Goal: Task Accomplishment & Management: Complete application form

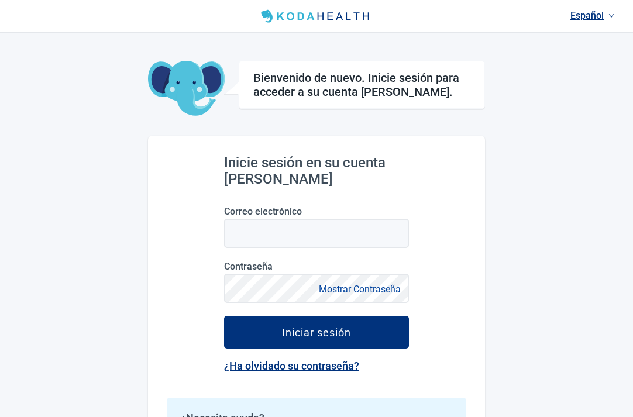
click at [517, 228] on div "Español Bienvenido de nuevo. Inicie sesión para acceder a su cuenta [PERSON_NAM…" at bounding box center [316, 259] width 633 height 518
click at [604, 15] on link "Español" at bounding box center [592, 15] width 53 height 19
click at [603, 39] on span "English" at bounding box center [592, 41] width 39 height 13
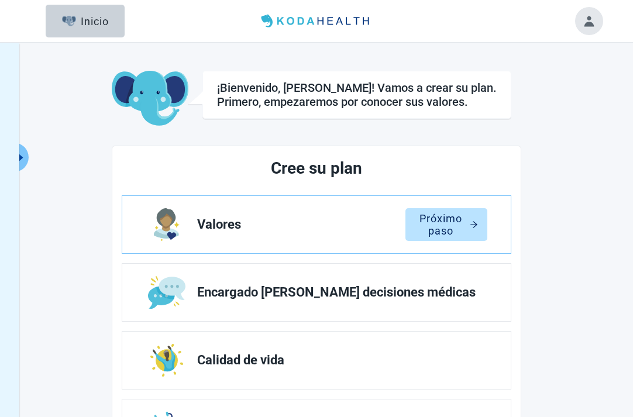
click at [591, 22] on button "Toggle account menu" at bounding box center [589, 21] width 28 height 28
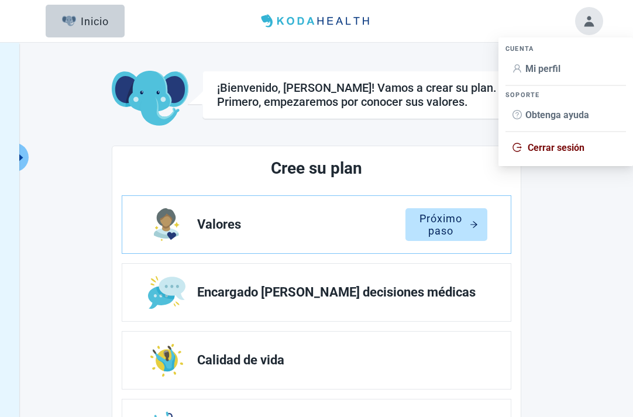
click at [555, 66] on span "Mi perfil" at bounding box center [542, 68] width 35 height 11
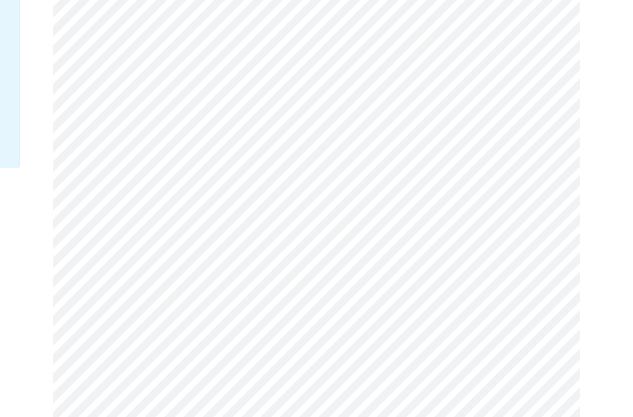
scroll to position [325, 0]
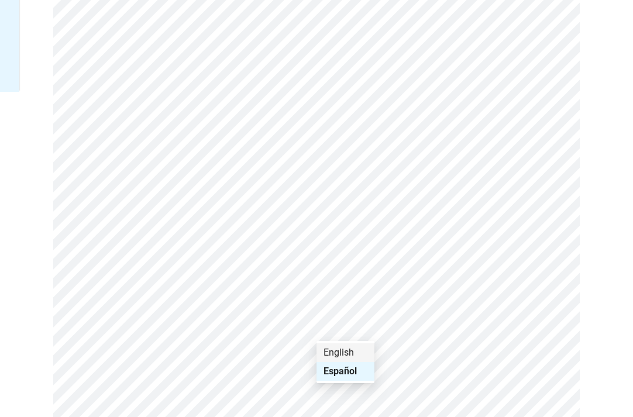
click at [348, 355] on div "English" at bounding box center [345, 352] width 44 height 13
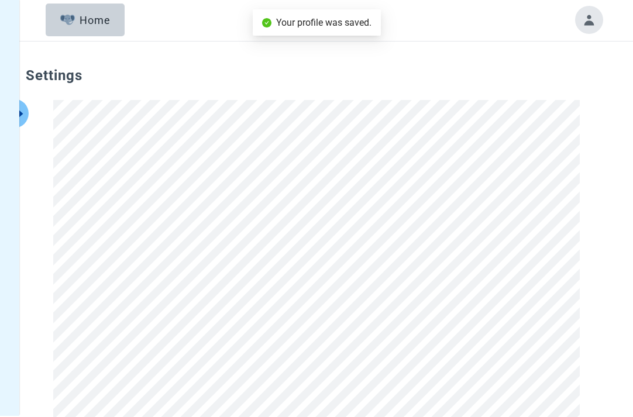
scroll to position [0, 0]
click at [603, 21] on button "Toggle account menu" at bounding box center [589, 21] width 28 height 28
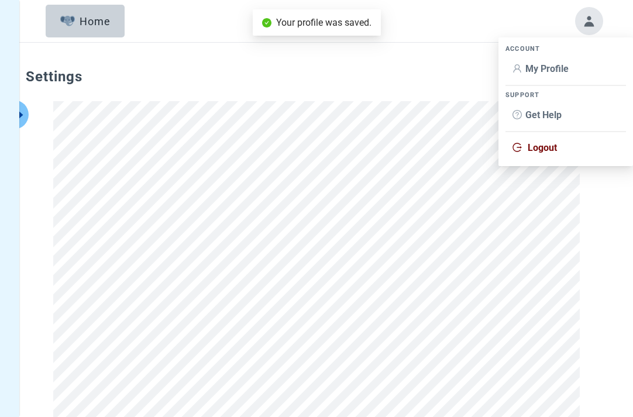
click at [558, 64] on span "My Profile" at bounding box center [546, 68] width 43 height 11
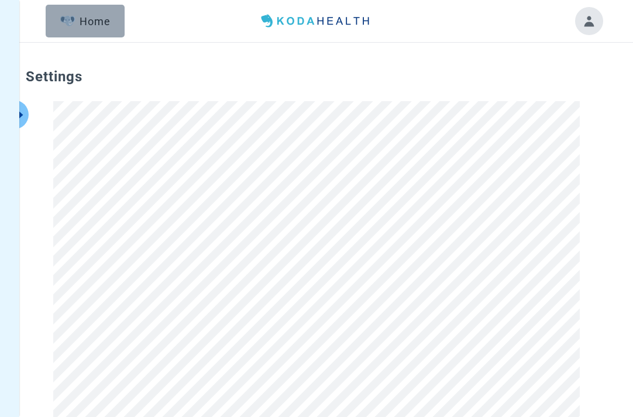
click at [85, 28] on button "Home" at bounding box center [85, 21] width 79 height 33
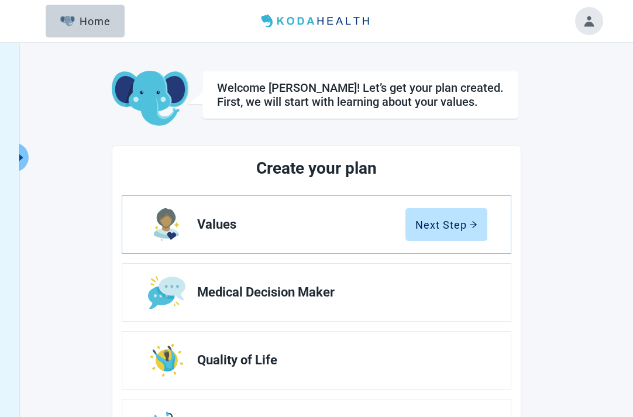
click at [82, 116] on main "Welcome [PERSON_NAME]! Let’s get your plan created. First, we will start with l…" at bounding box center [316, 337] width 601 height 532
click at [562, 95] on main "Welcome [PERSON_NAME]! Let’s get your plan created. First, we will start with l…" at bounding box center [316, 337] width 601 height 532
click at [569, 105] on main "Welcome [PERSON_NAME]! Let’s get your plan created. First, we will start with l…" at bounding box center [316, 337] width 601 height 532
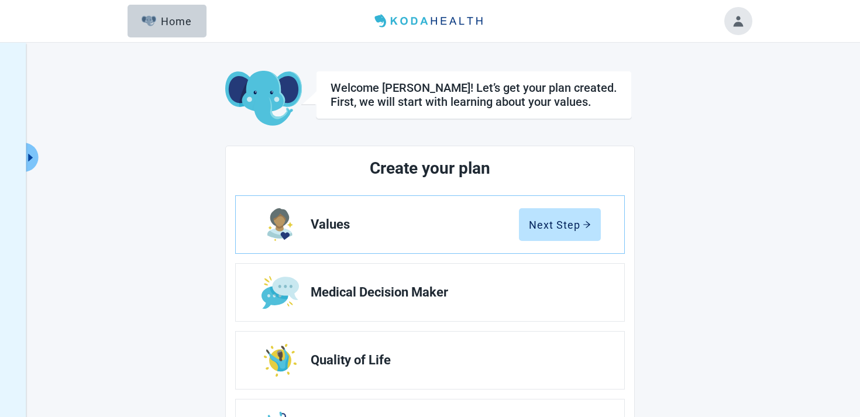
click at [632, 89] on main "Welcome [PERSON_NAME]! Let’s get your plan created. First, we will start with l…" at bounding box center [429, 337] width 643 height 532
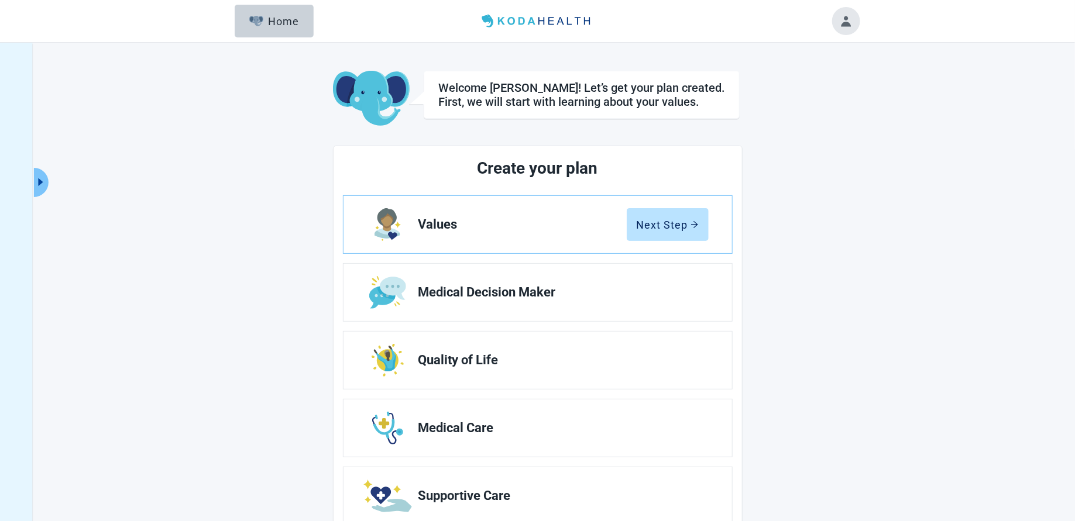
click at [39, 186] on icon "caret-right" at bounding box center [40, 182] width 11 height 11
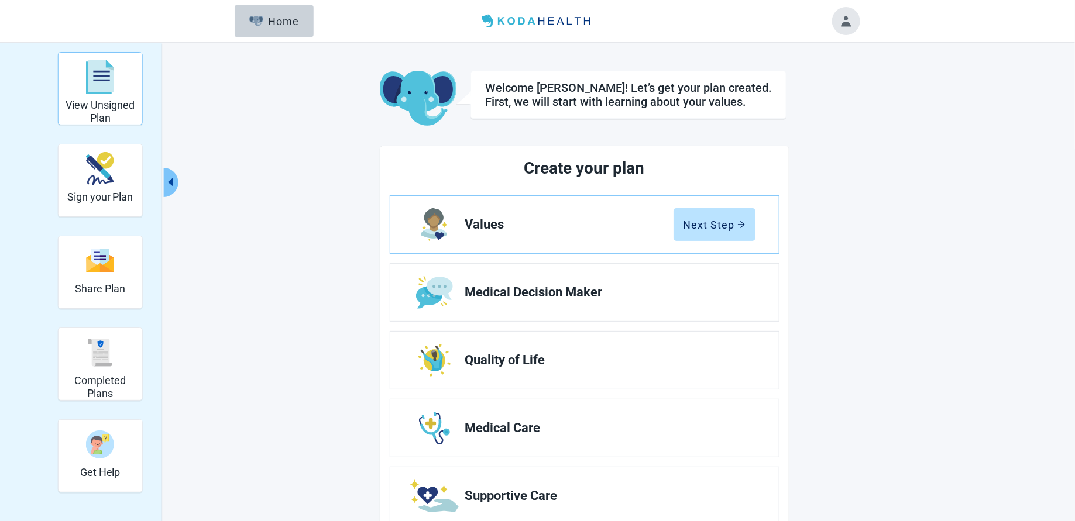
click at [114, 80] on div "View Unsigned Plan" at bounding box center [100, 77] width 74 height 44
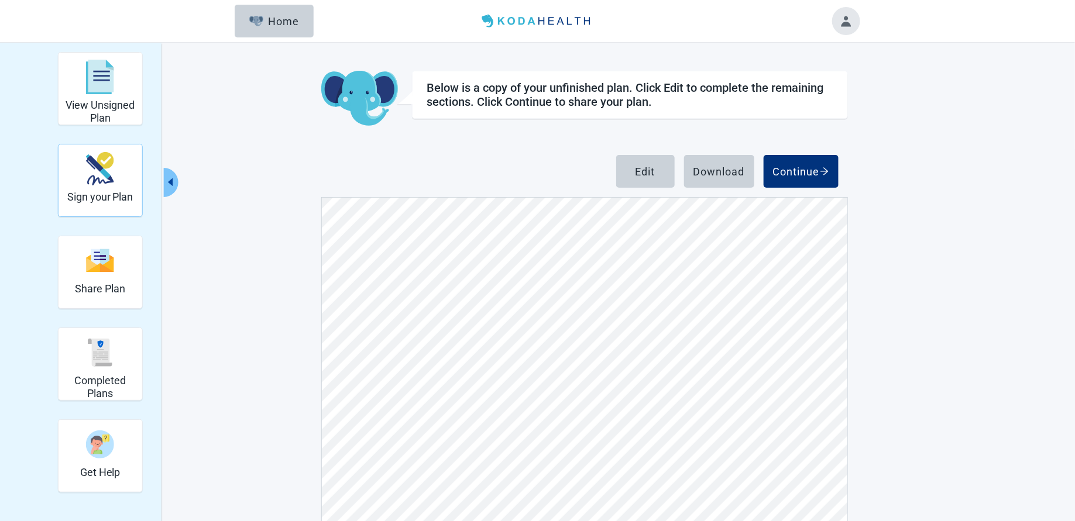
click at [97, 194] on h2 "Sign your Plan" at bounding box center [100, 197] width 66 height 13
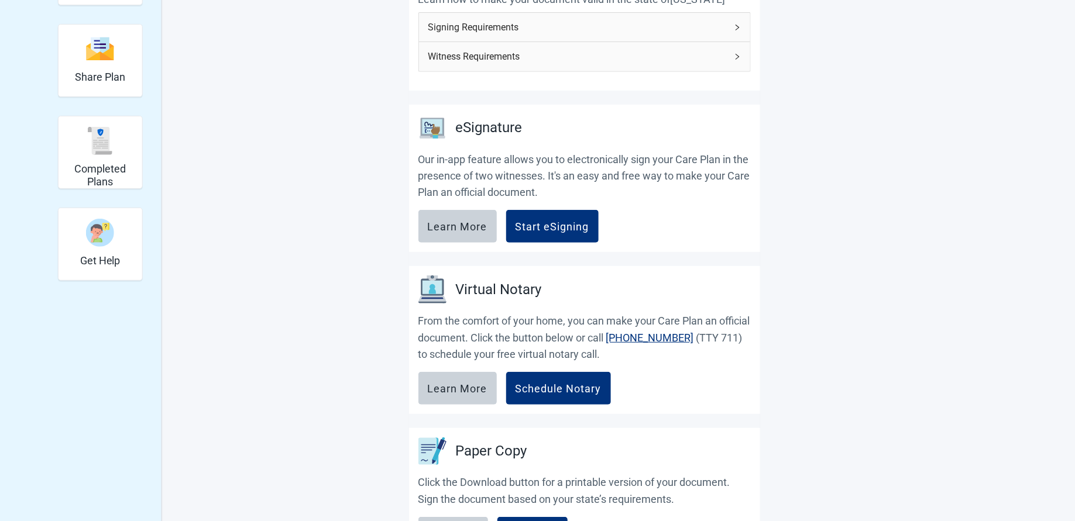
scroll to position [150, 0]
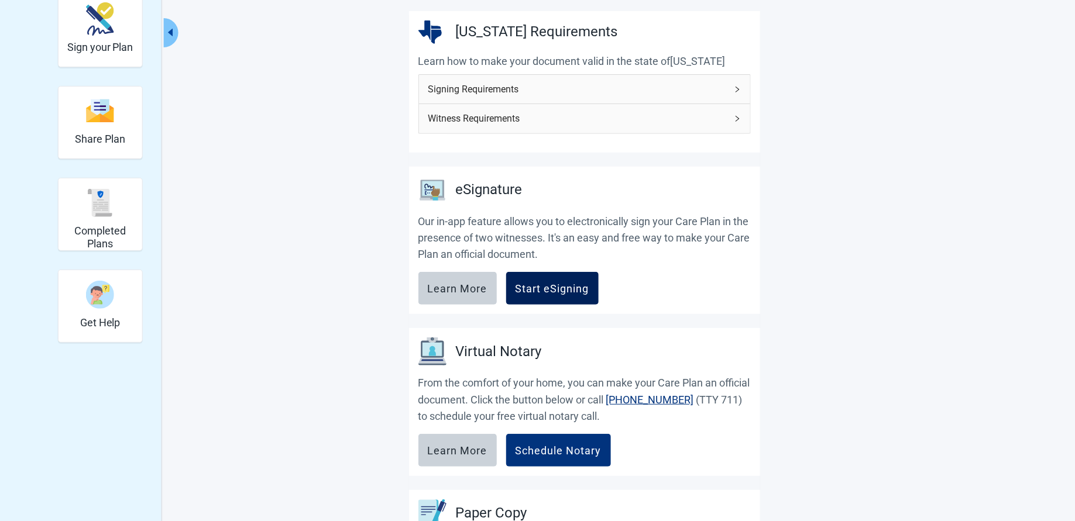
click at [559, 283] on div "Start eSigning" at bounding box center [552, 289] width 74 height 12
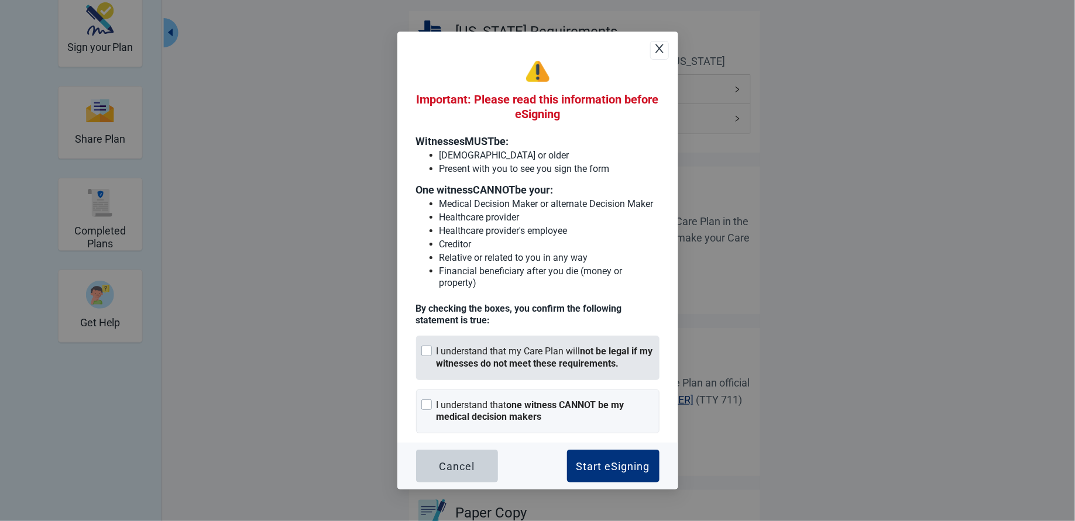
click at [459, 364] on strong "not be legal if my witnesses do not meet these requirements." at bounding box center [544, 357] width 216 height 23
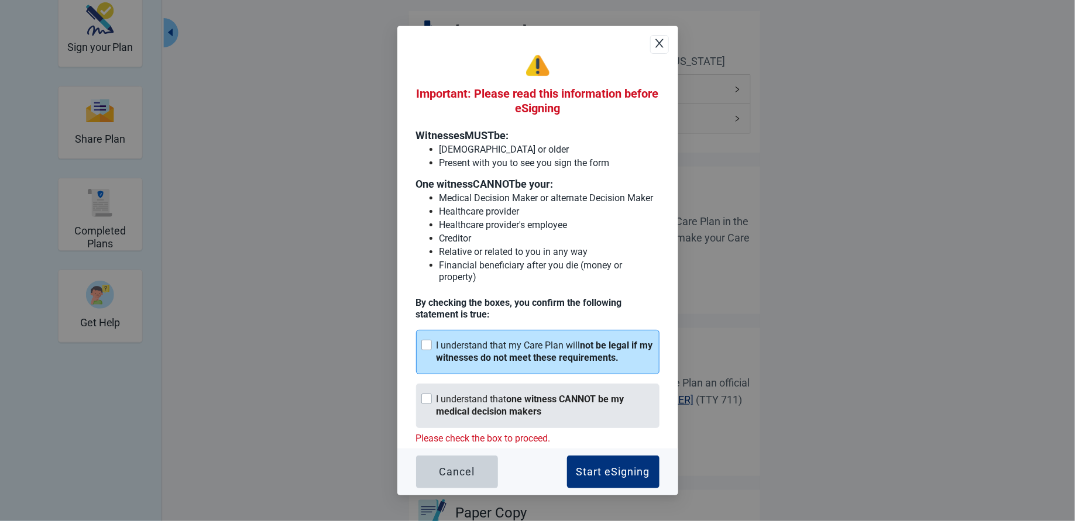
click at [461, 410] on strong "one witness CANNOT be my medical decision makers" at bounding box center [530, 405] width 188 height 23
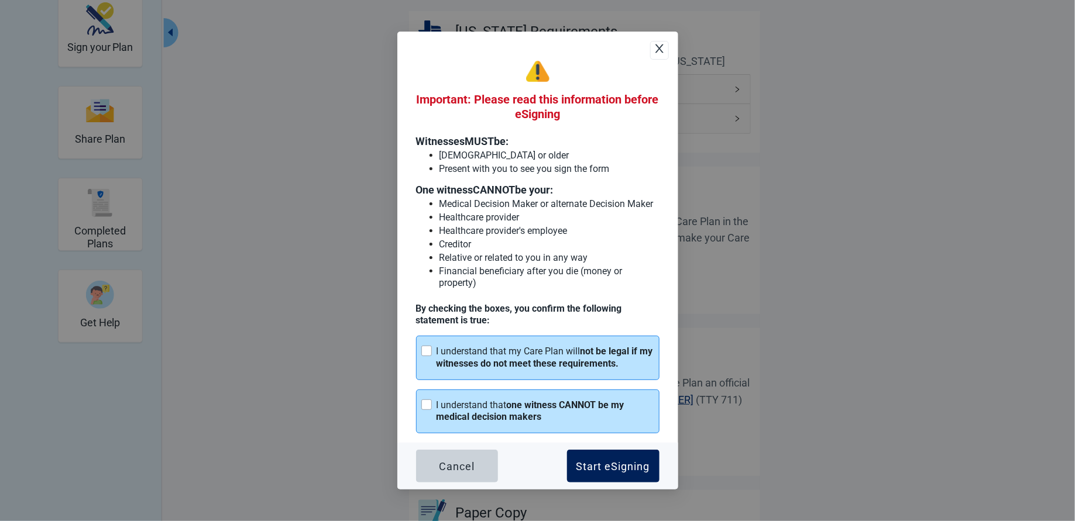
click at [608, 417] on button "Start eSigning" at bounding box center [613, 466] width 92 height 33
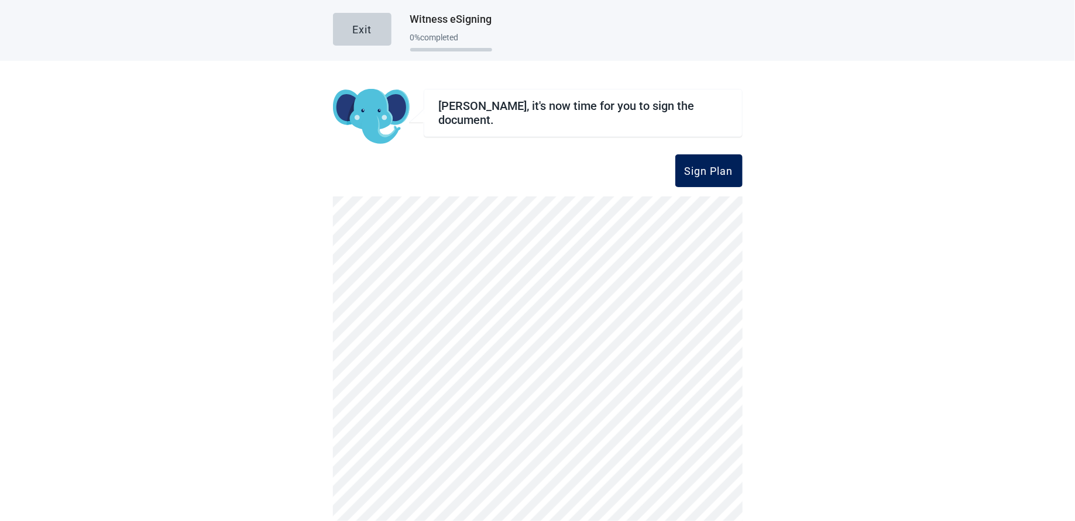
click at [632, 176] on div "Sign Plan" at bounding box center [708, 171] width 49 height 12
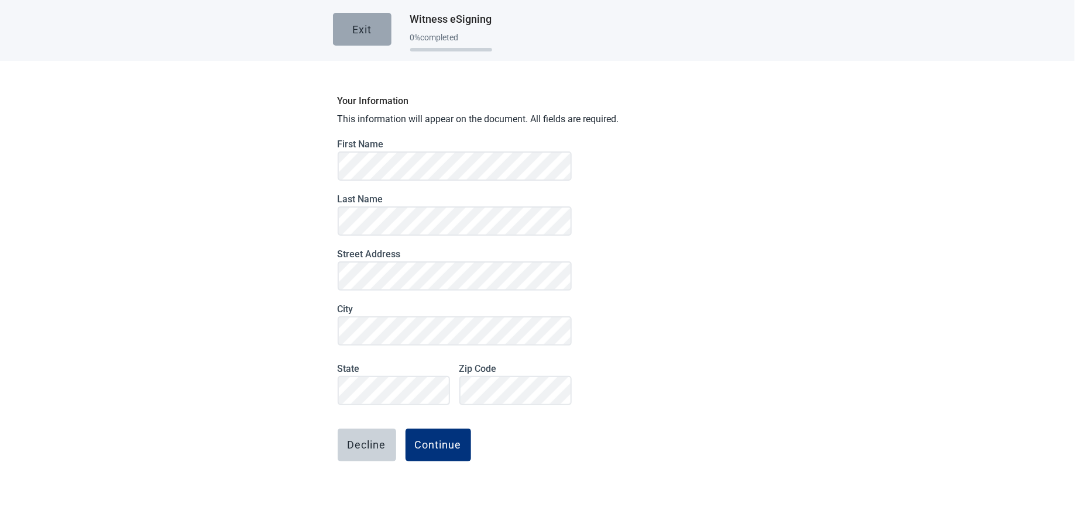
click at [378, 43] on button "Exit" at bounding box center [362, 29] width 58 height 33
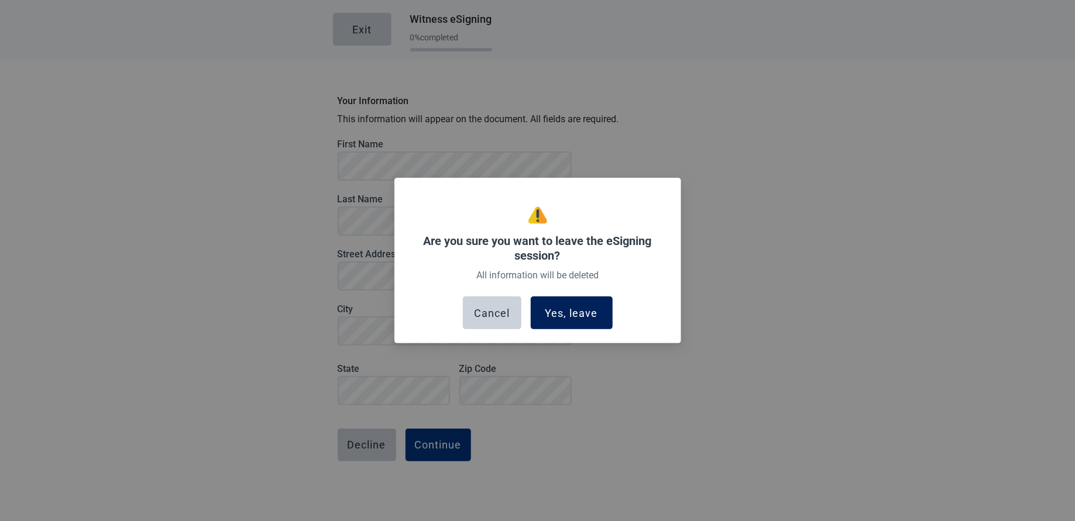
click at [576, 325] on button "Yes, leave" at bounding box center [572, 313] width 82 height 33
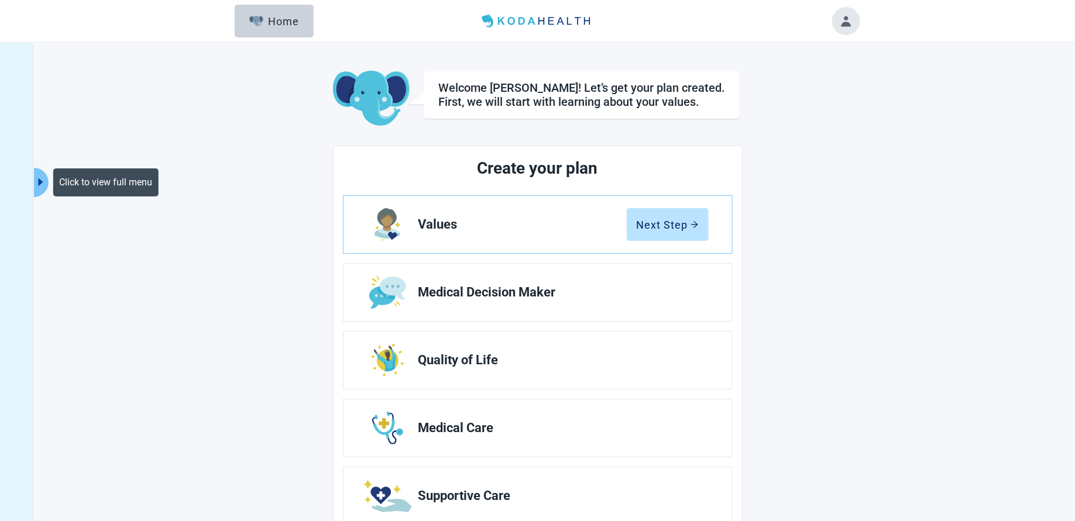
click at [41, 178] on icon "caret-right" at bounding box center [40, 182] width 11 height 11
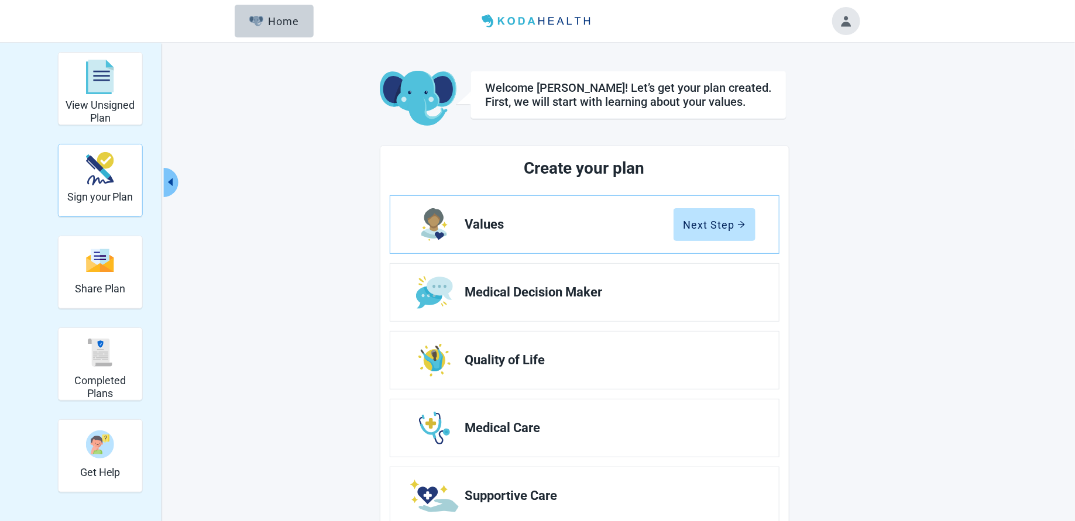
click at [96, 180] on img "Sign your Plan" at bounding box center [100, 168] width 28 height 33
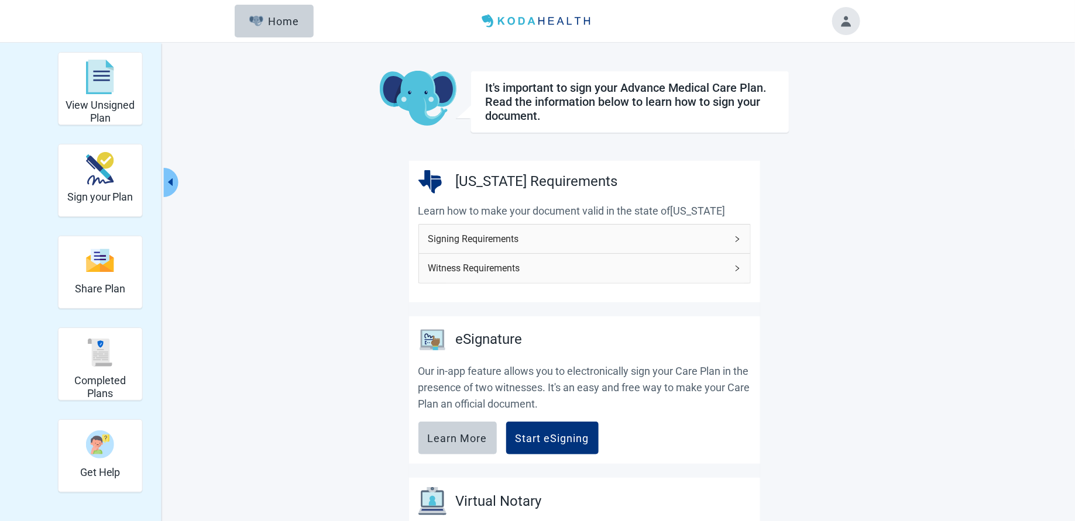
click at [632, 261] on span "Witness Requirements" at bounding box center [577, 268] width 298 height 15
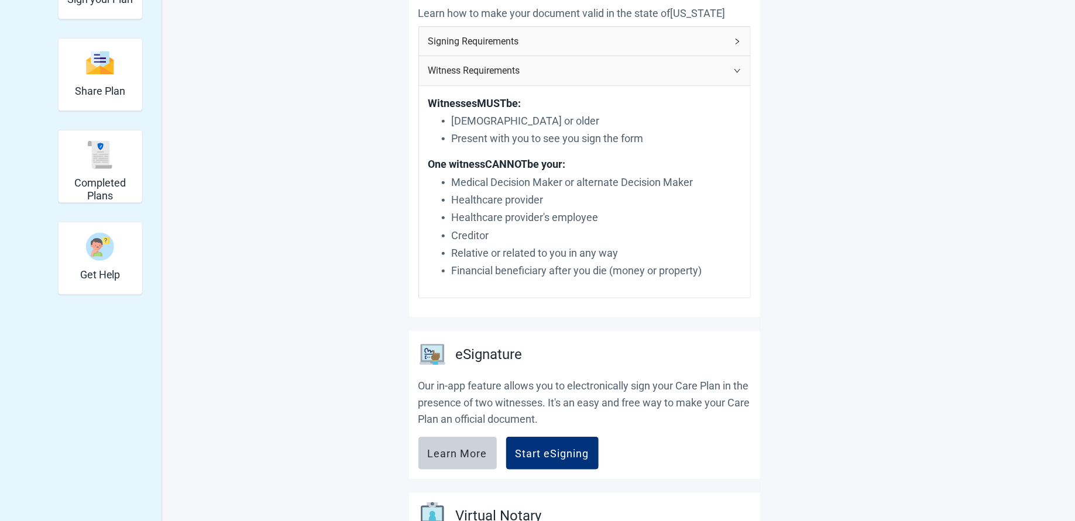
click at [491, 143] on p "Present with you to see you sign the form" at bounding box center [596, 138] width 289 height 16
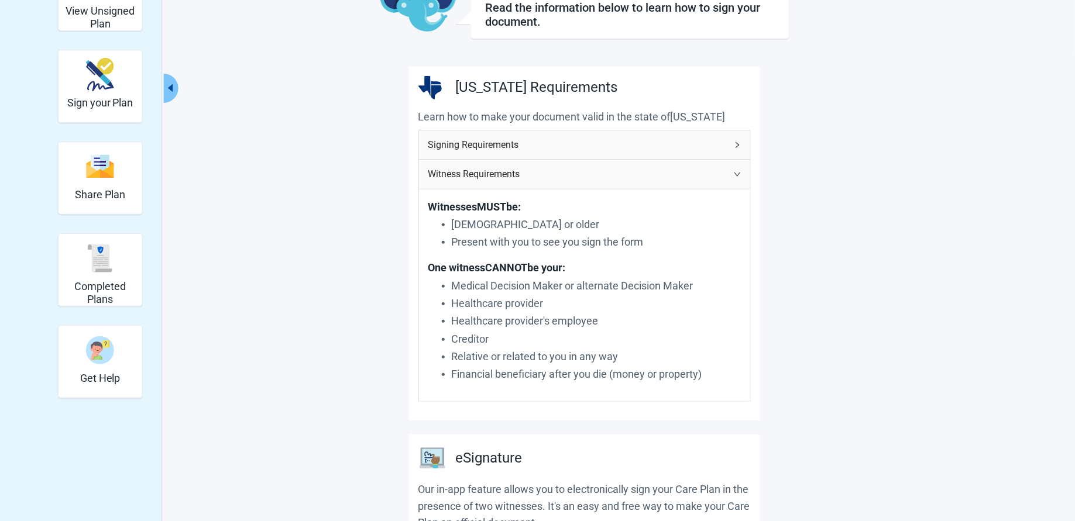
scroll to position [97, 0]
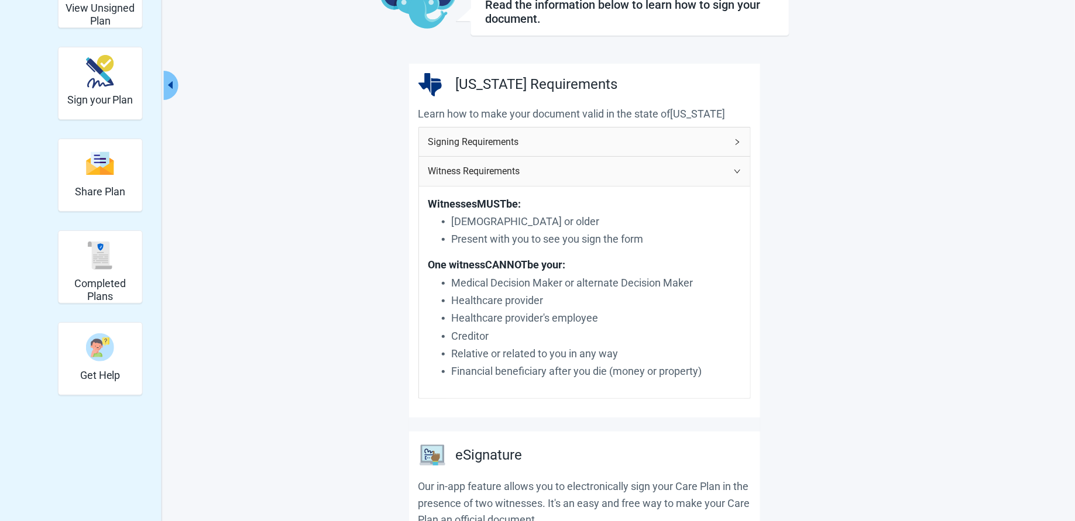
click at [519, 139] on span "Signing Requirements" at bounding box center [577, 142] width 298 height 15
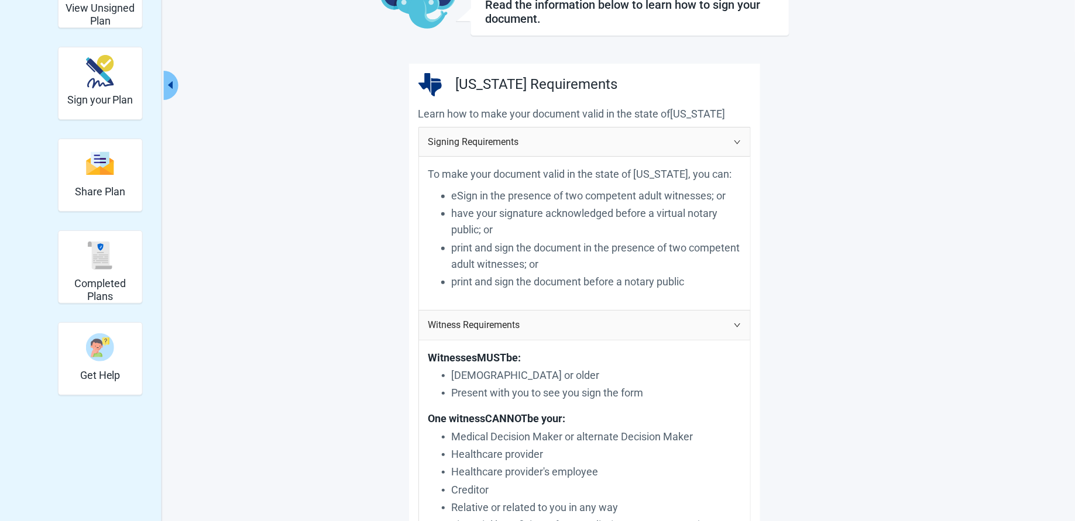
click at [519, 139] on span "Signing Requirements" at bounding box center [577, 142] width 298 height 15
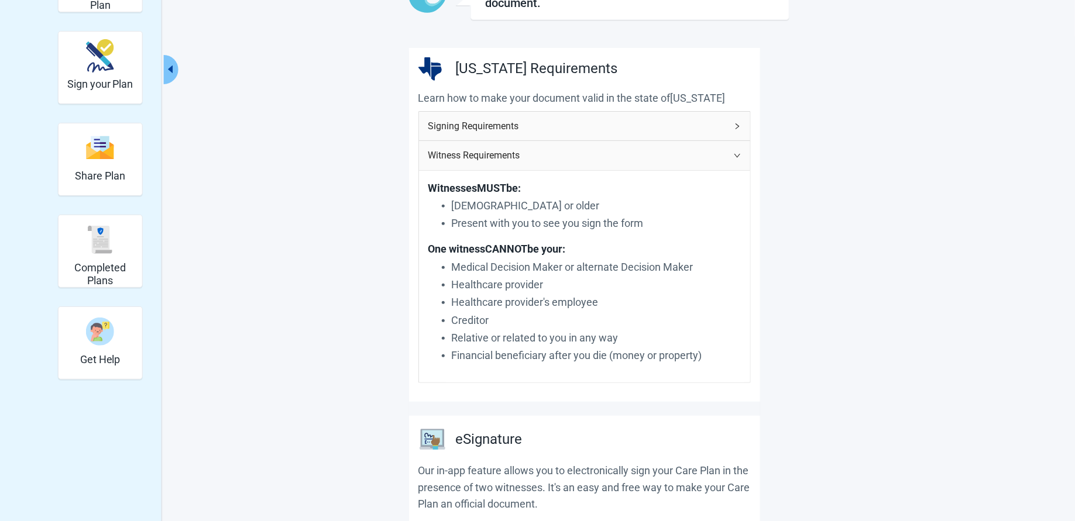
scroll to position [98, 0]
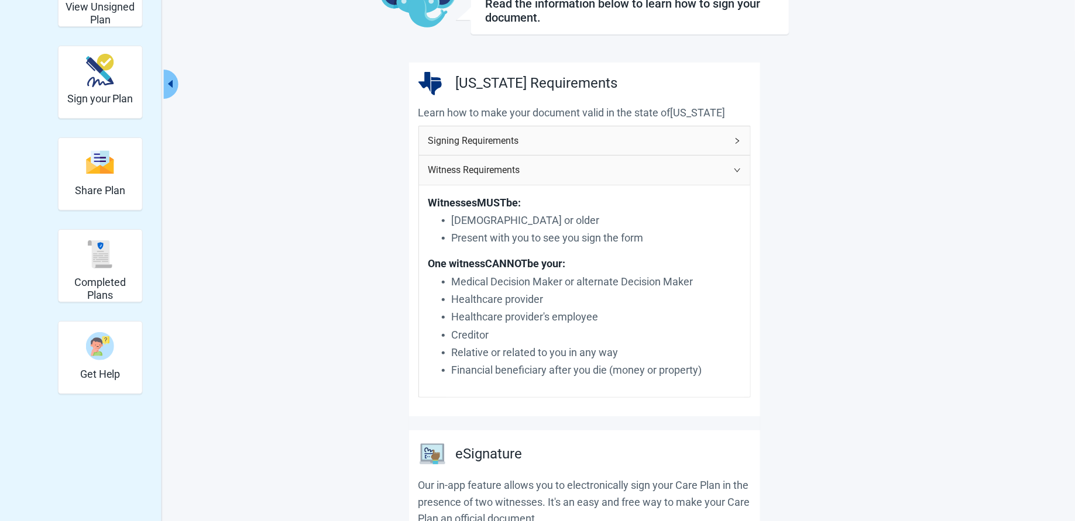
click at [581, 171] on span "Witness Requirements" at bounding box center [577, 170] width 298 height 15
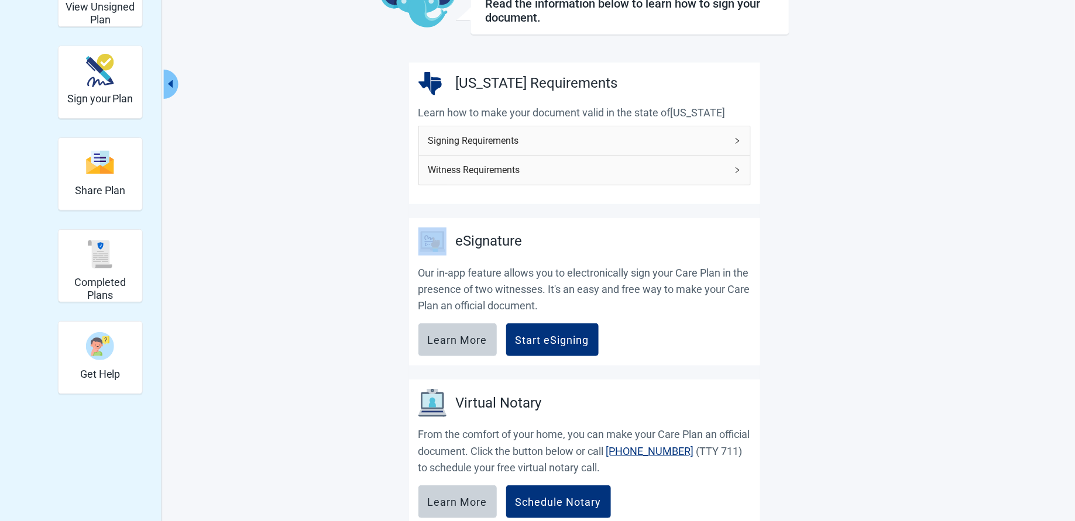
click at [581, 171] on span "Witness Requirements" at bounding box center [577, 170] width 298 height 15
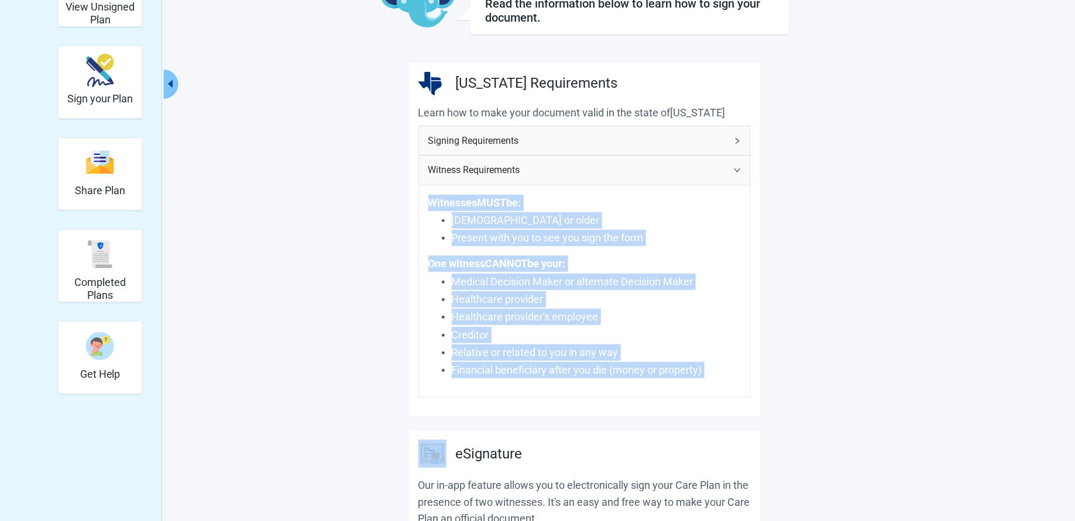
click at [581, 171] on span "Witness Requirements" at bounding box center [577, 170] width 298 height 15
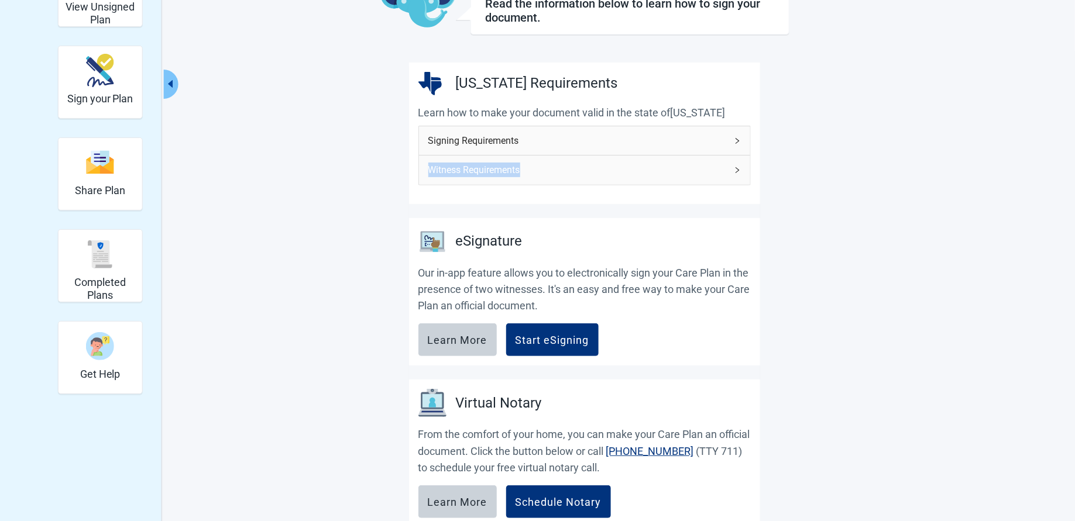
click at [581, 171] on span "Witness Requirements" at bounding box center [577, 170] width 298 height 15
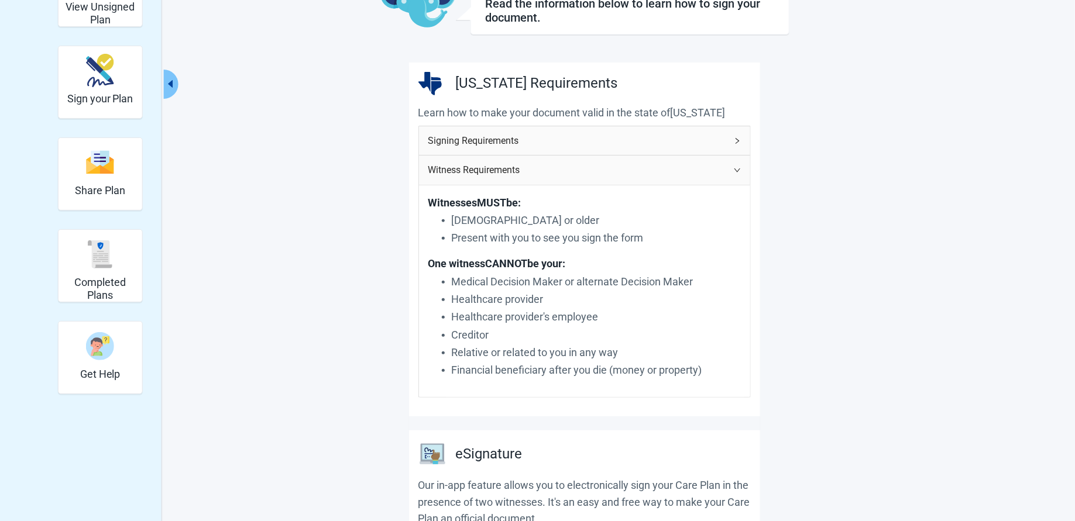
click at [581, 171] on span "Witness Requirements" at bounding box center [577, 170] width 298 height 15
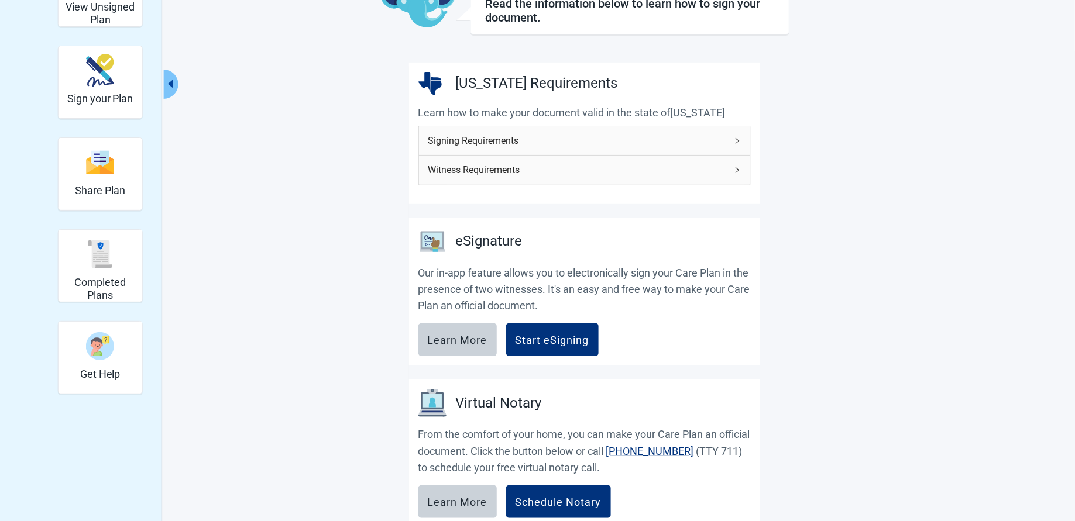
click at [632, 191] on section "[US_STATE] Requirements Learn how to make your document valid in the state of […" at bounding box center [584, 134] width 351 height 142
click at [632, 166] on span "Witness Requirements" at bounding box center [577, 170] width 298 height 15
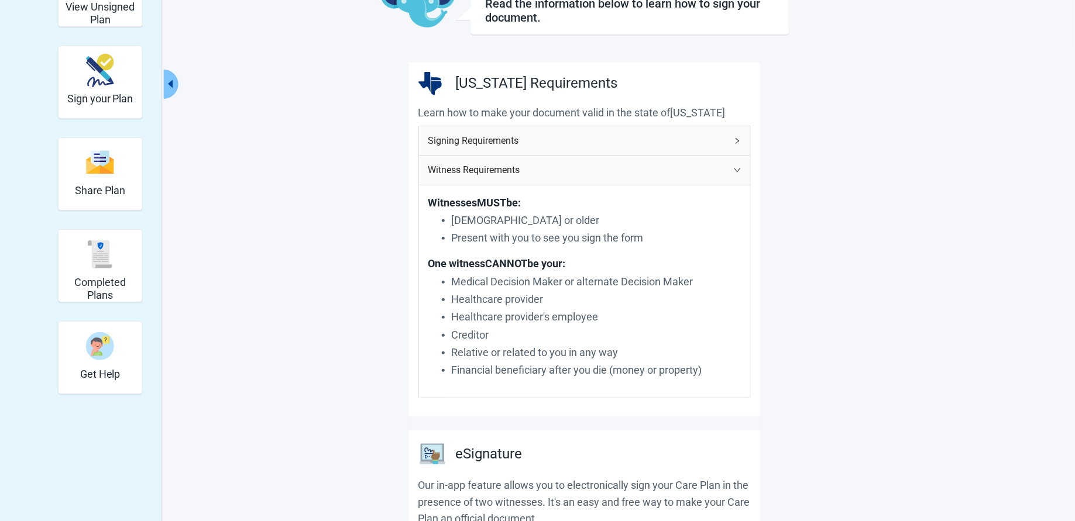
click at [632, 166] on span "Witness Requirements" at bounding box center [577, 170] width 298 height 15
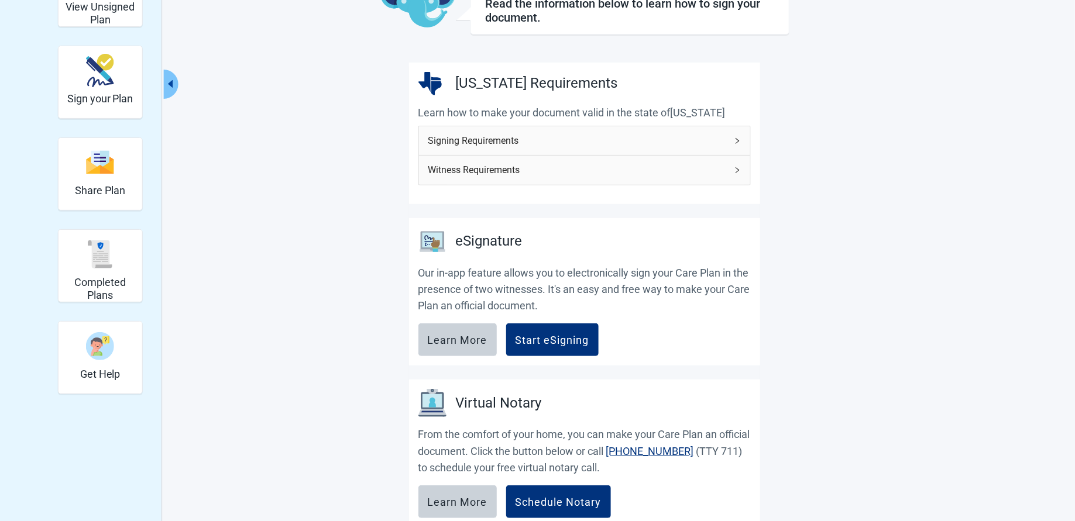
click at [632, 166] on span "Witness Requirements" at bounding box center [577, 170] width 298 height 15
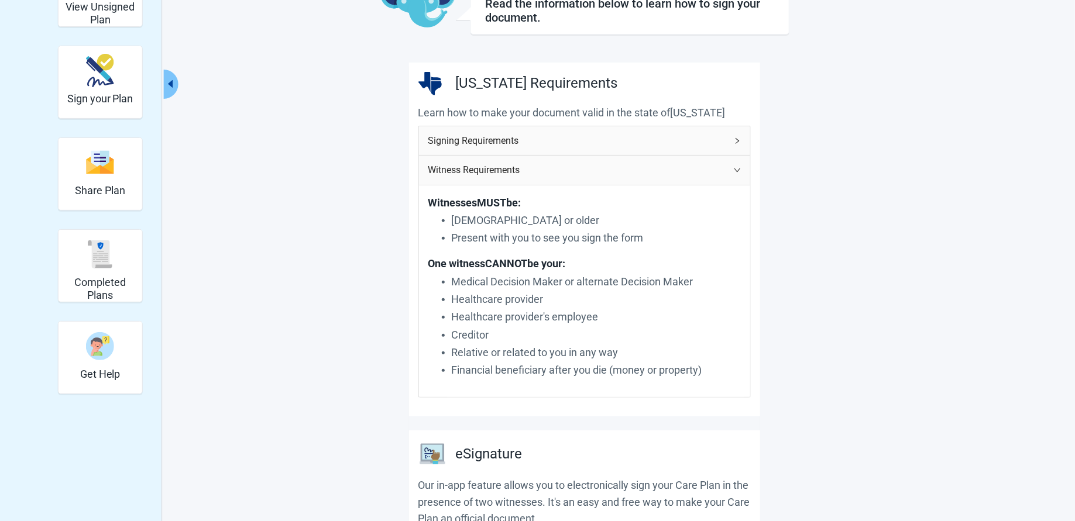
click at [632, 166] on span "Witness Requirements" at bounding box center [577, 170] width 298 height 15
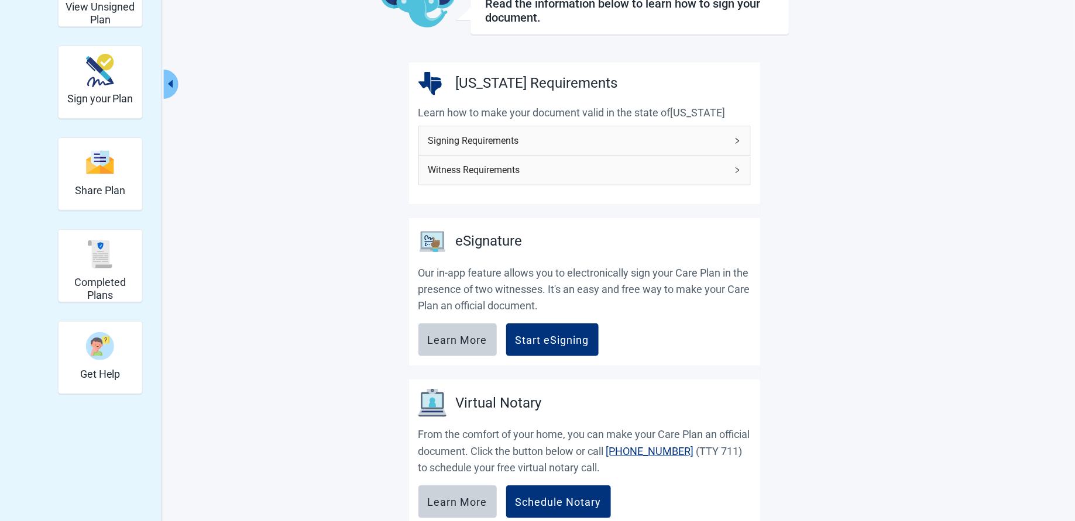
click at [632, 166] on span "Witness Requirements" at bounding box center [577, 170] width 298 height 15
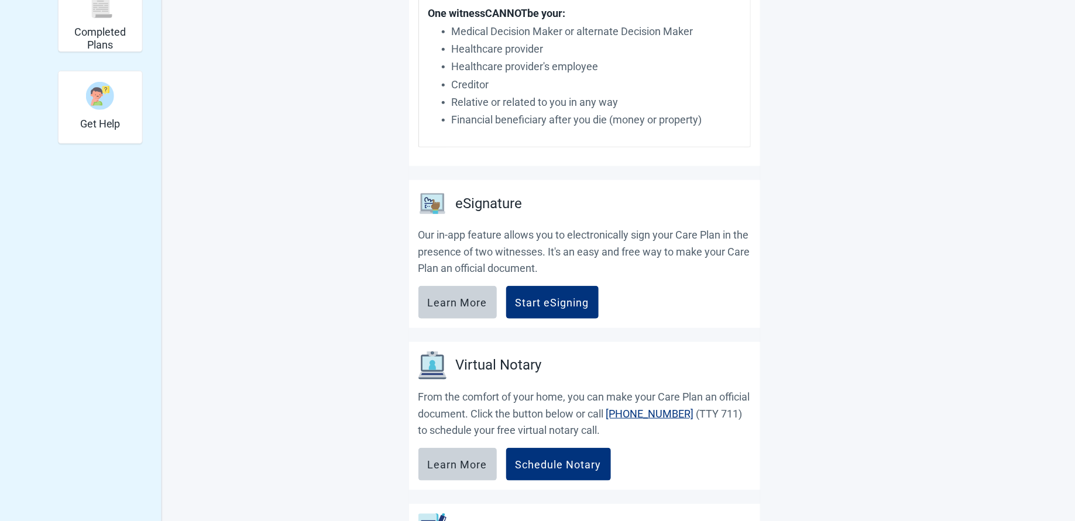
scroll to position [527, 0]
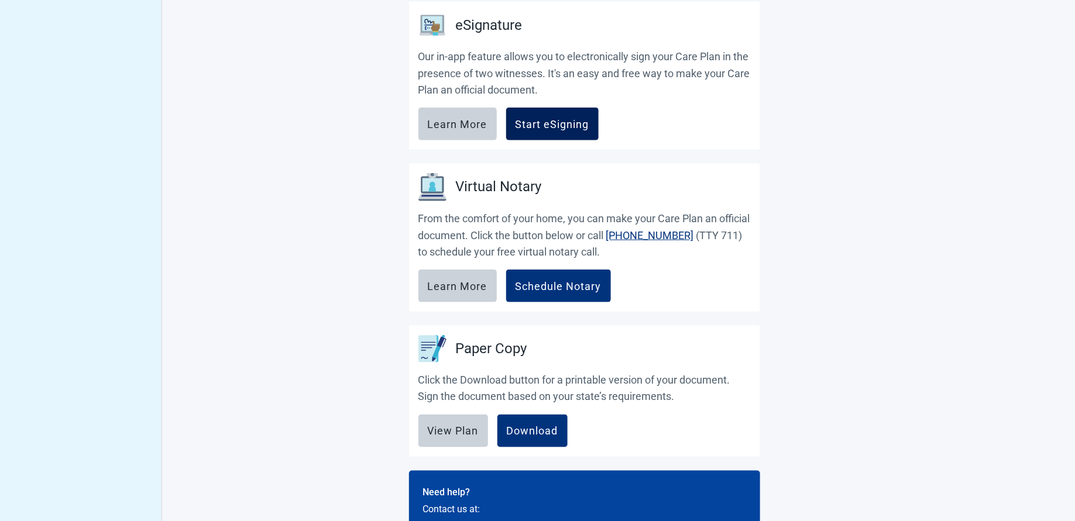
click at [539, 127] on div "Start eSigning" at bounding box center [552, 124] width 74 height 12
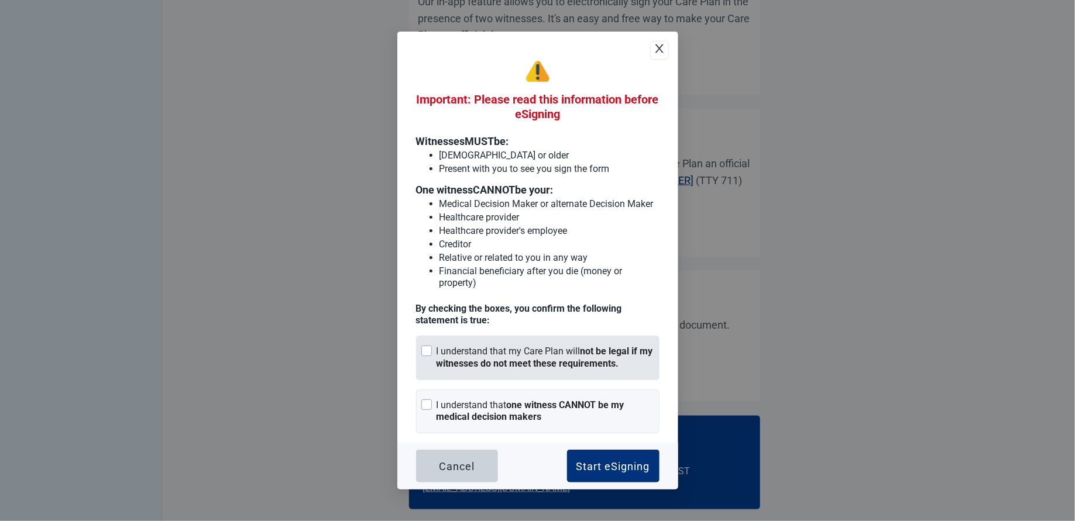
scroll to position [581, 0]
click at [446, 340] on div "I understand that my Care Plan will not be legal if my witnesses do not meet th…" at bounding box center [537, 358] width 243 height 44
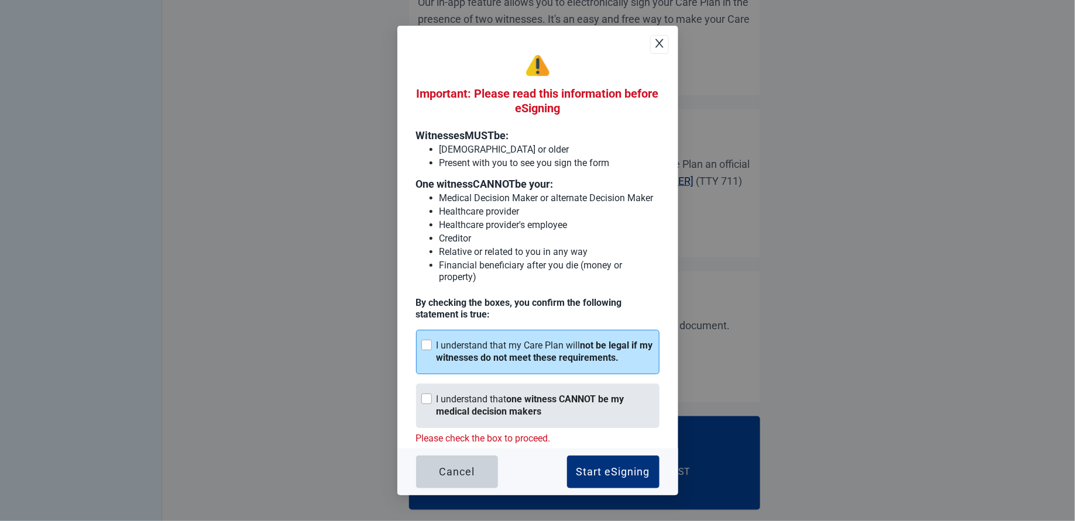
click at [446, 409] on strong "one witness CANNOT be my medical decision makers" at bounding box center [530, 405] width 188 height 23
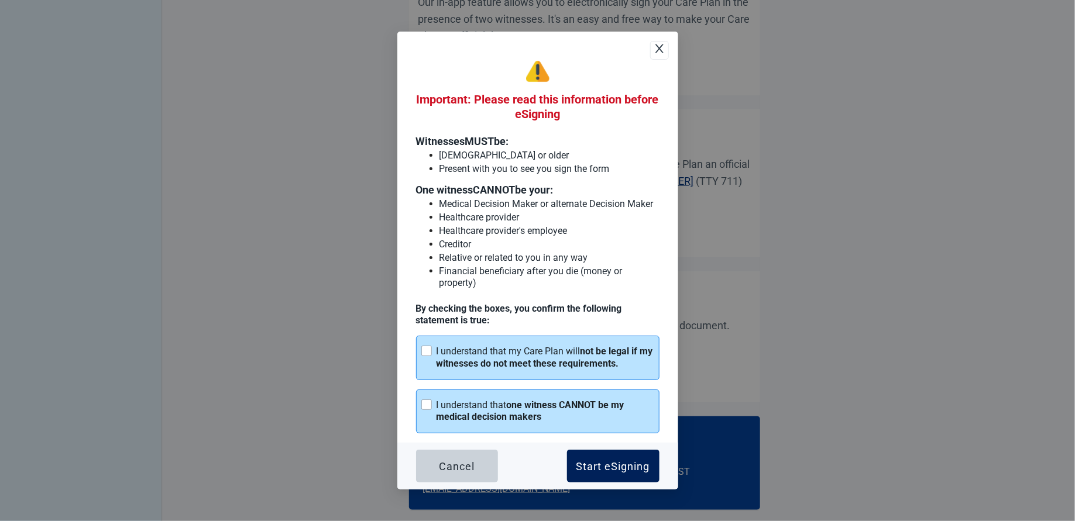
click at [615, 417] on div "Start eSigning" at bounding box center [613, 466] width 74 height 12
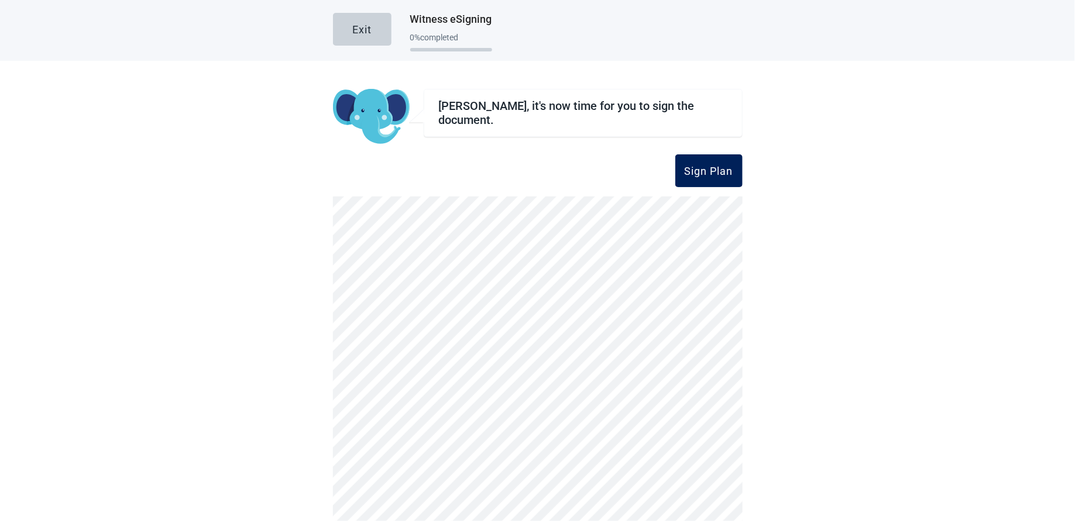
click at [632, 167] on div "Sign Plan" at bounding box center [708, 171] width 49 height 12
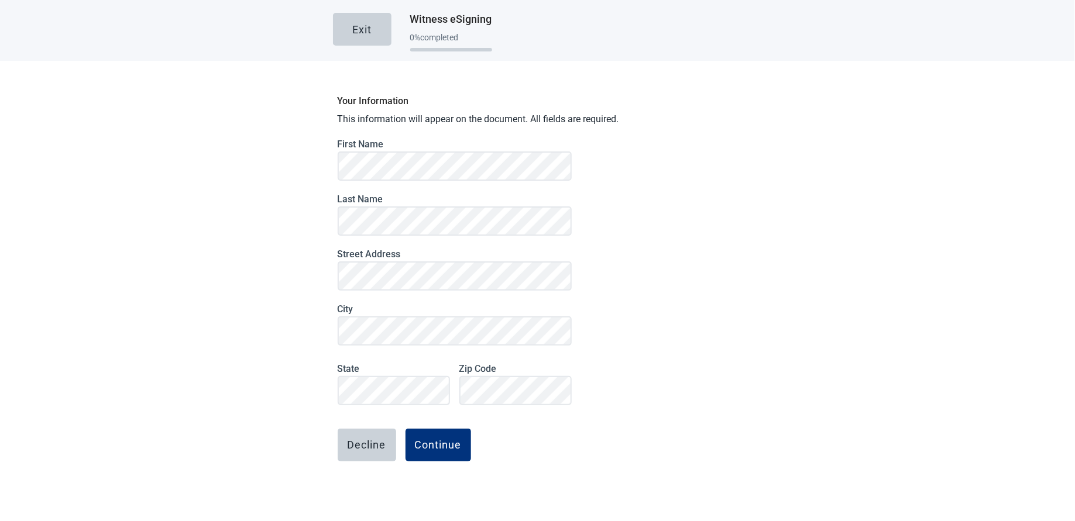
click at [256, 228] on main "Exit Witness eSigning 0 % completed Your Information This information will appe…" at bounding box center [537, 260] width 1075 height 521
